Goal: Contribute content

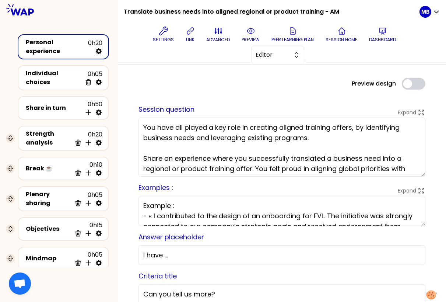
scroll to position [12, 0]
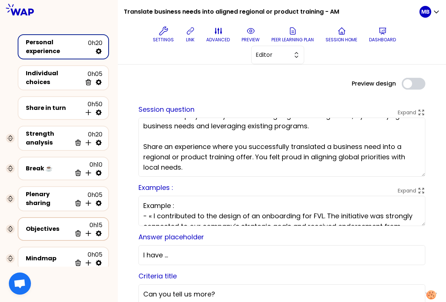
click at [65, 226] on div "Objectives" at bounding box center [49, 228] width 46 height 9
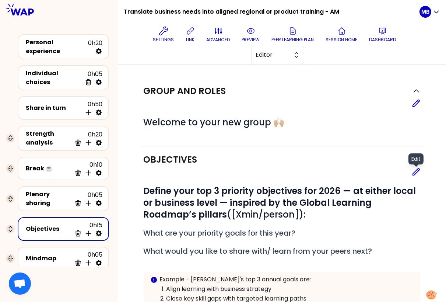
click at [416, 173] on icon at bounding box center [416, 171] width 9 height 9
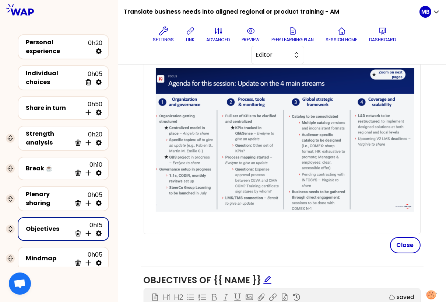
scroll to position [245, 0]
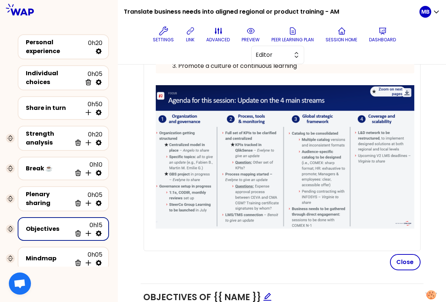
click at [302, 160] on span at bounding box center [285, 156] width 259 height 143
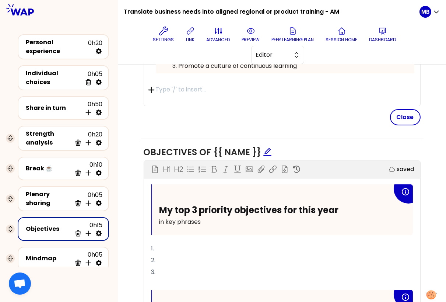
click at [150, 88] on icon "button" at bounding box center [151, 90] width 6 height 6
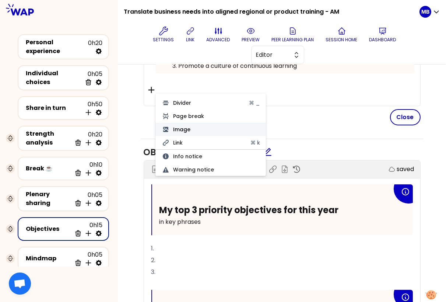
scroll to position [122, 0]
click at [178, 126] on button "Image" at bounding box center [210, 127] width 111 height 13
type input "C:\fakepath\Capture d’écran 2025-09-16 à 12.20.49 PM.png"
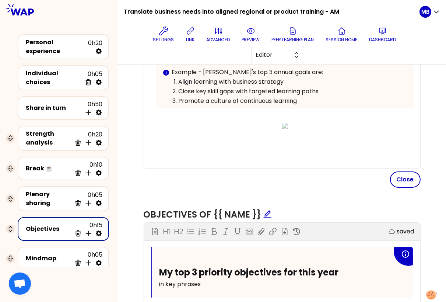
scroll to position [204, 0]
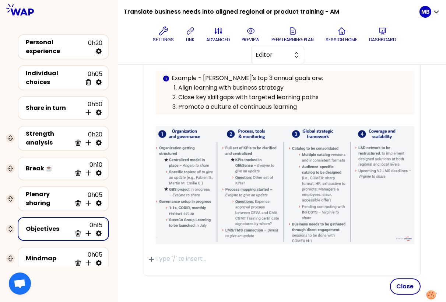
click at [296, 256] on p at bounding box center [285, 258] width 259 height 9
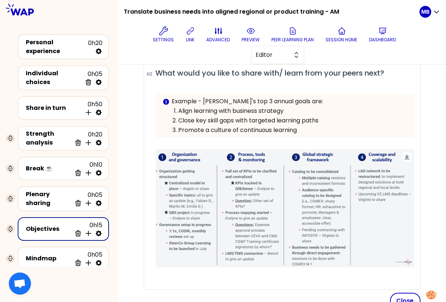
scroll to position [225, 0]
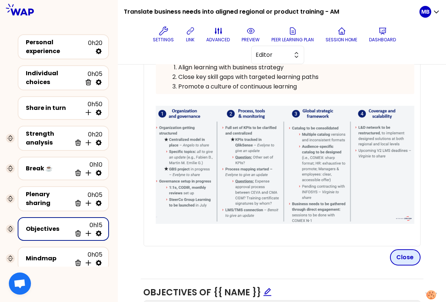
click at [399, 256] on button "Close" at bounding box center [405, 257] width 31 height 16
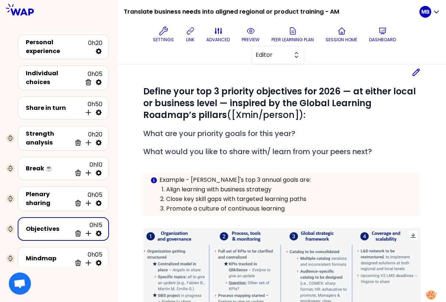
scroll to position [136, 0]
